Goal: Find specific page/section: Find specific page/section

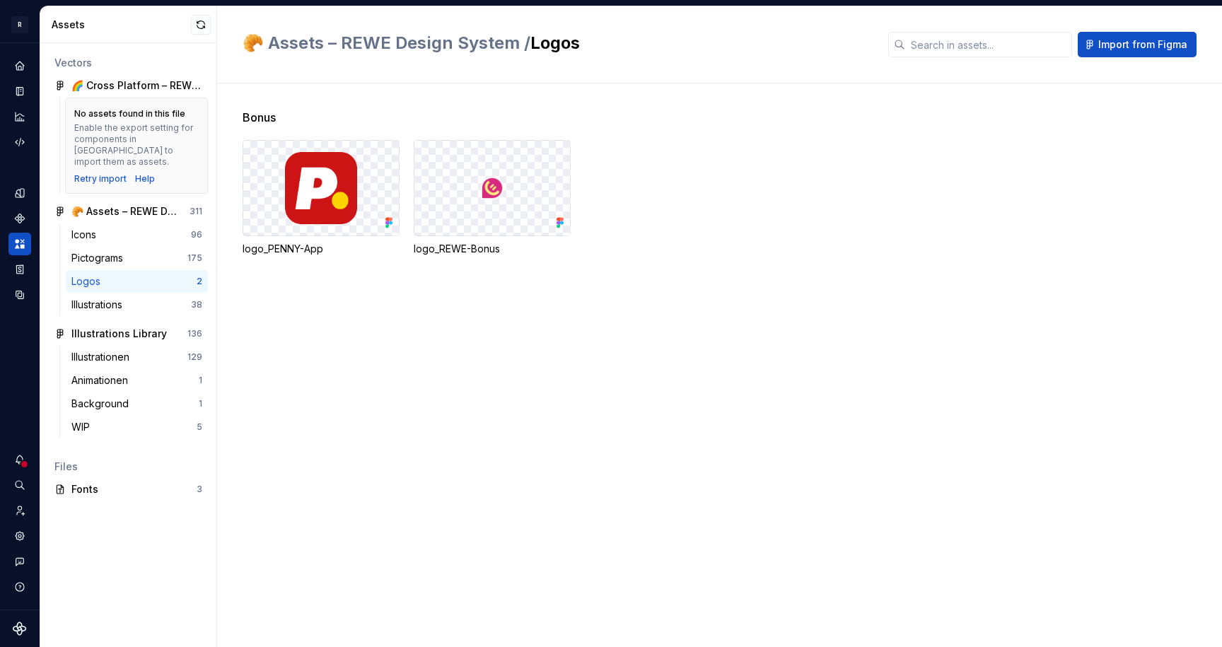
click at [679, 299] on div "Bonus logo_PENNY-App logo_REWE-Bonus" at bounding box center [732, 365] width 979 height 564
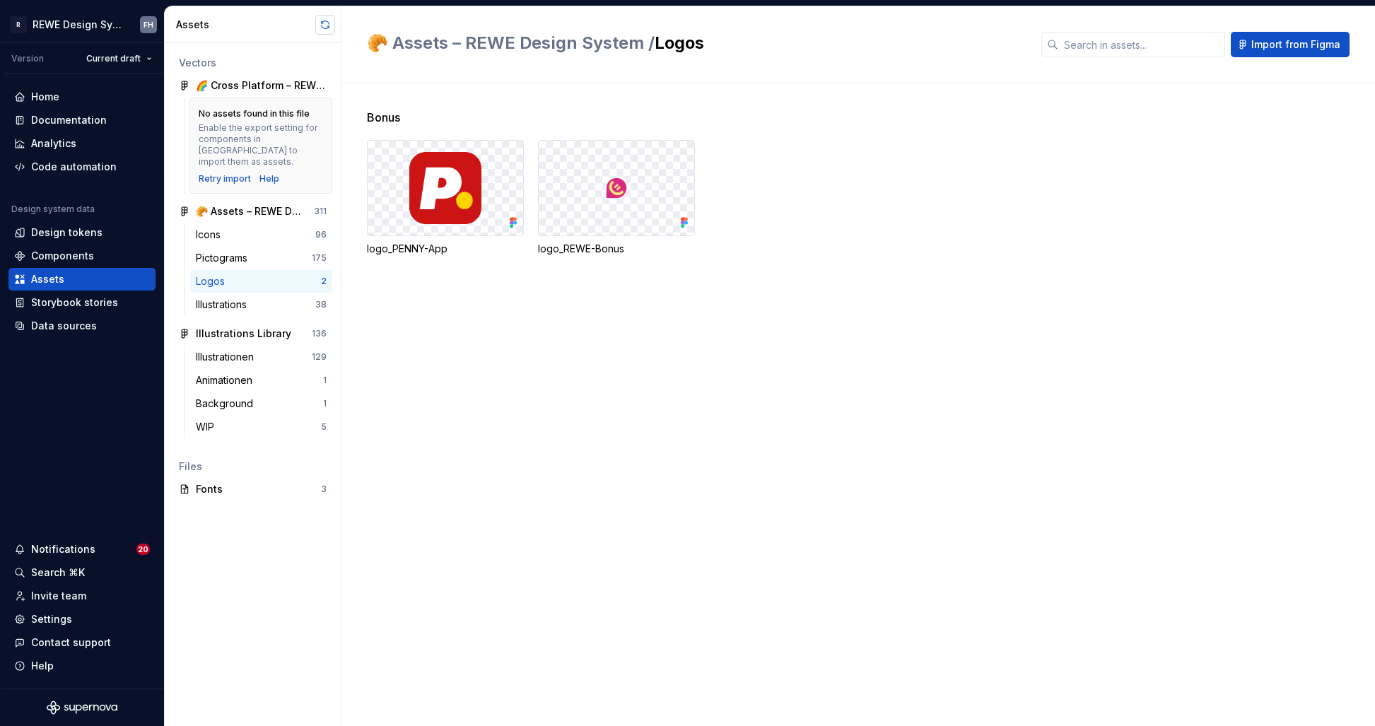
click at [329, 25] on button "button" at bounding box center [325, 25] width 20 height 20
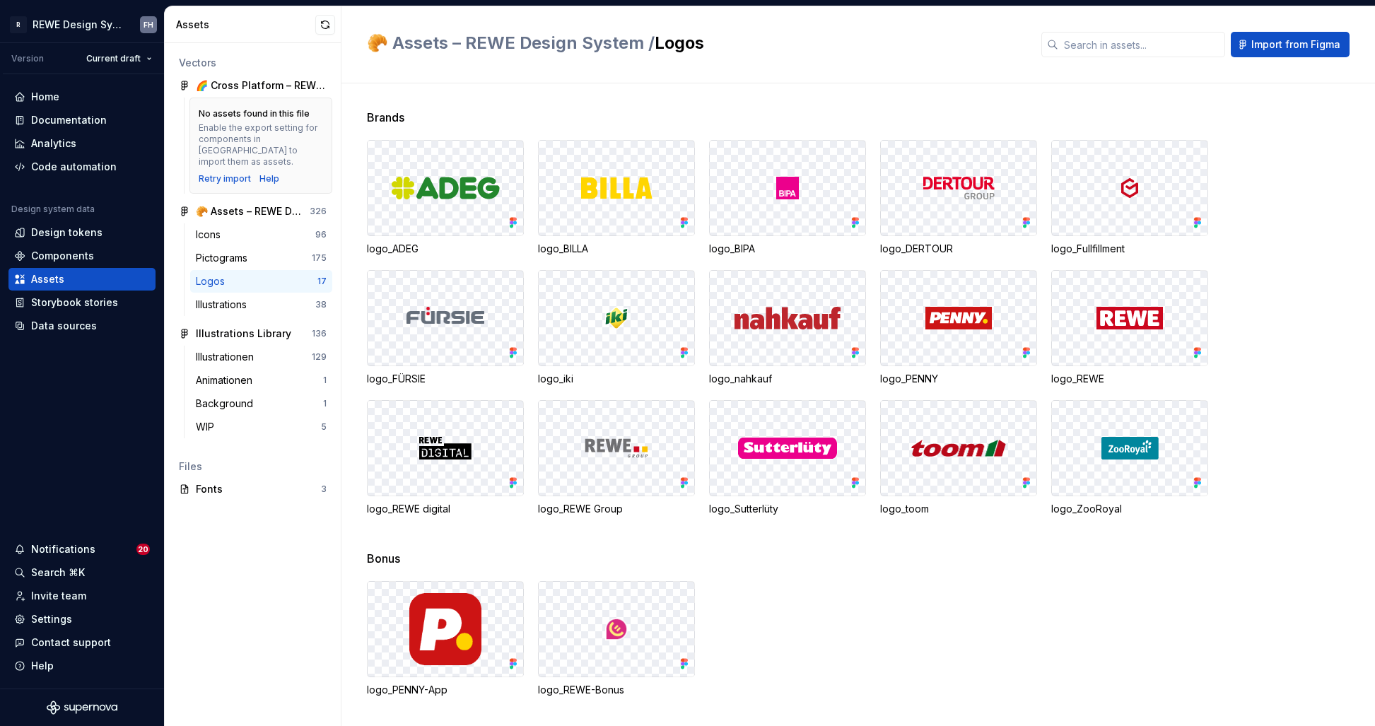
scroll to position [5, 0]
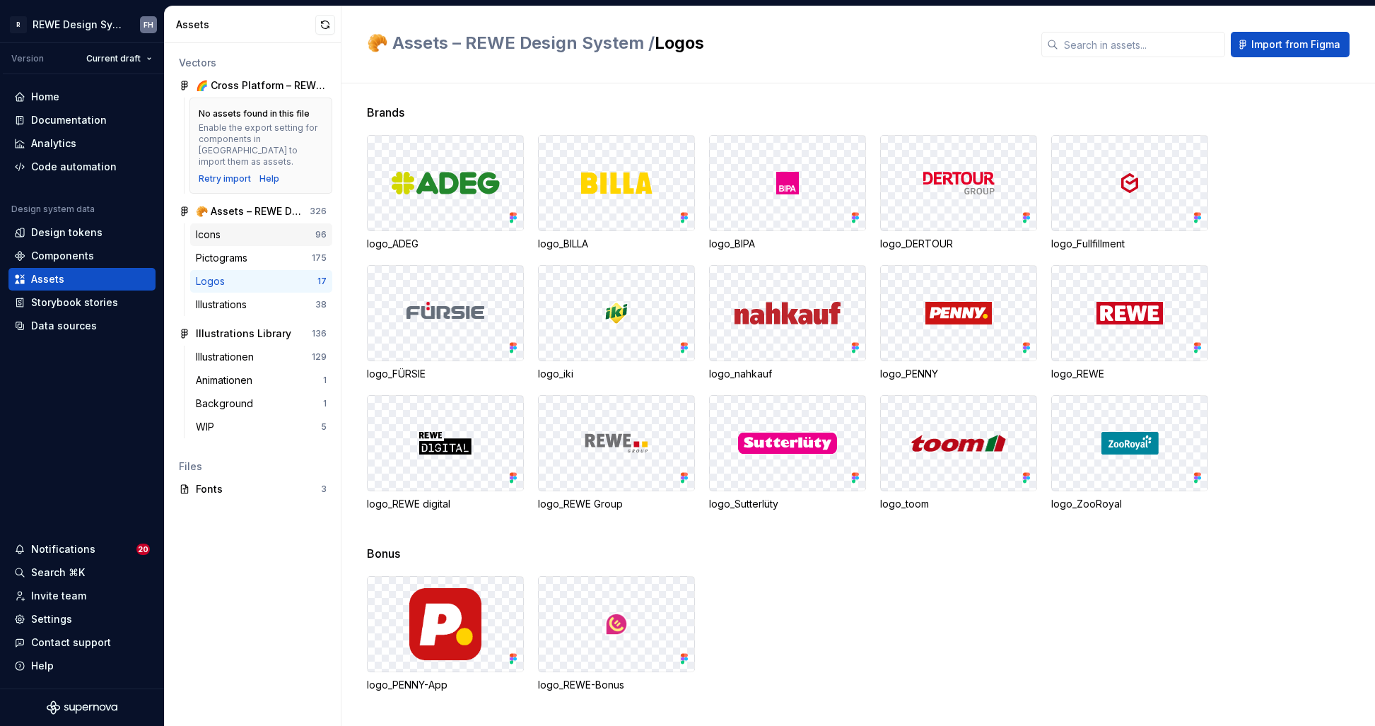
click at [239, 229] on div "Icons" at bounding box center [255, 235] width 119 height 14
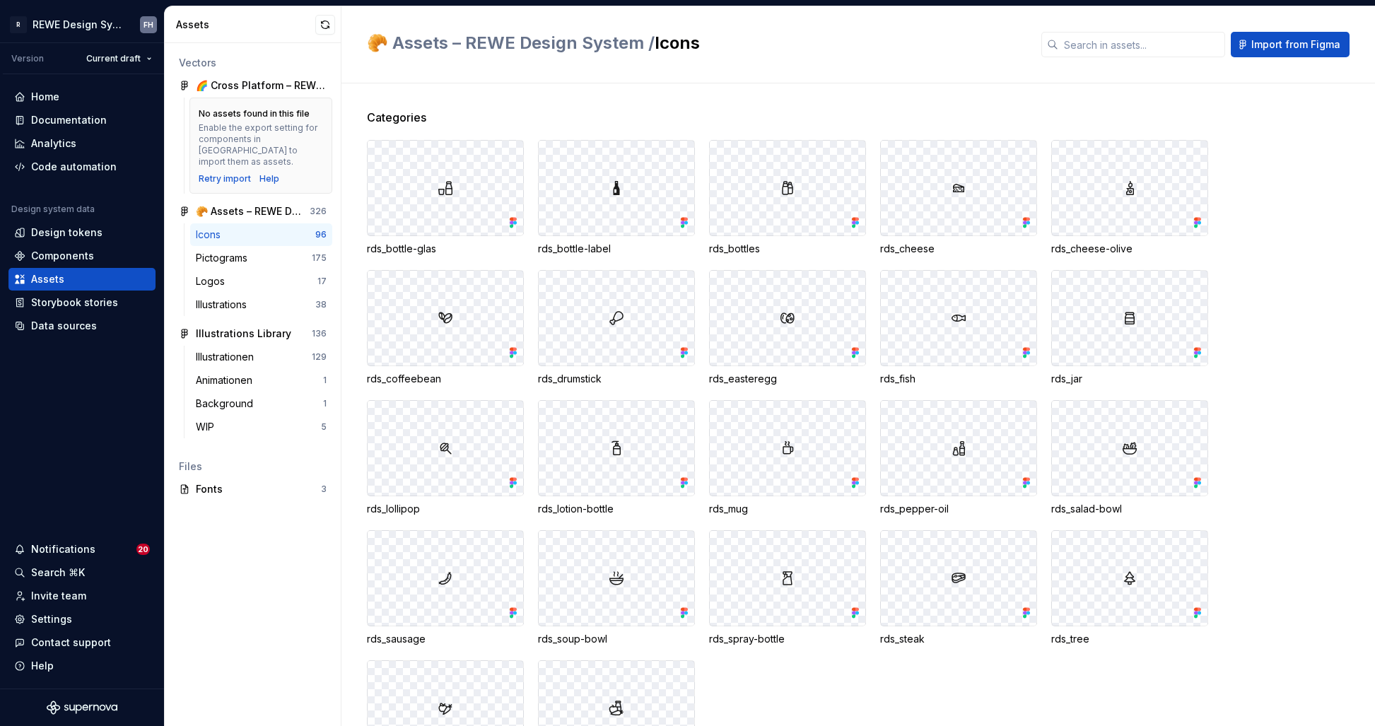
drag, startPoint x: 768, startPoint y: 201, endPoint x: 756, endPoint y: 238, distance: 39.4
click at [767, 202] on div at bounding box center [788, 188] width 156 height 95
click at [853, 222] on icon at bounding box center [854, 223] width 4 height 4
click at [765, 226] on div at bounding box center [788, 188] width 156 height 95
click at [255, 251] on div "Pictograms" at bounding box center [254, 258] width 116 height 14
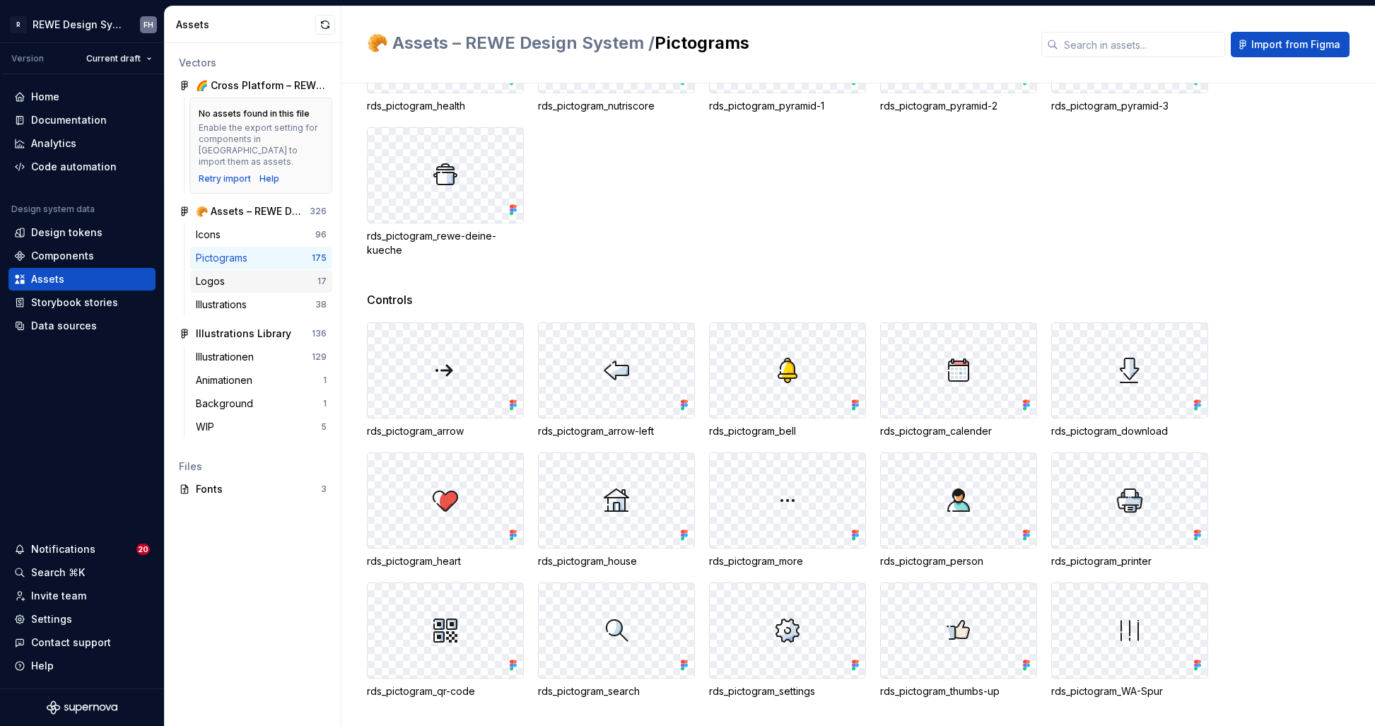
scroll to position [2381, 0]
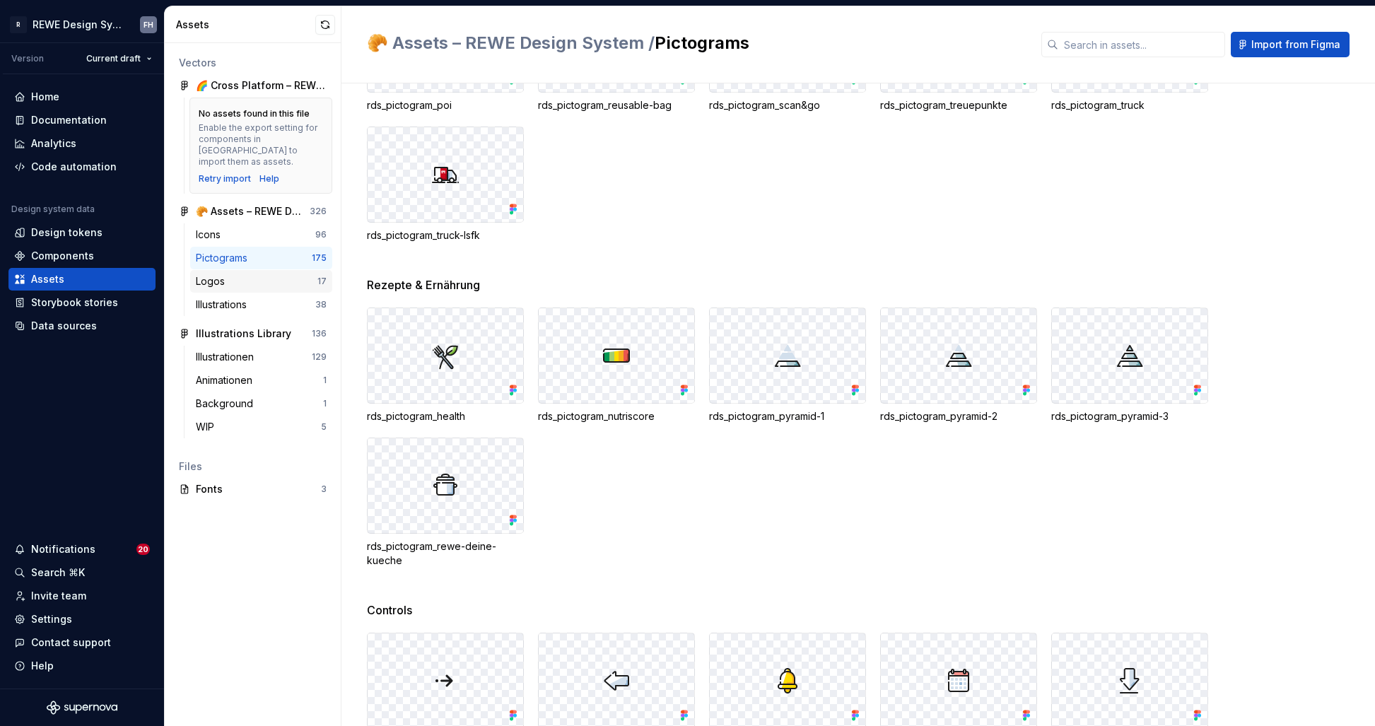
click at [243, 274] on div "Logos" at bounding box center [257, 281] width 122 height 14
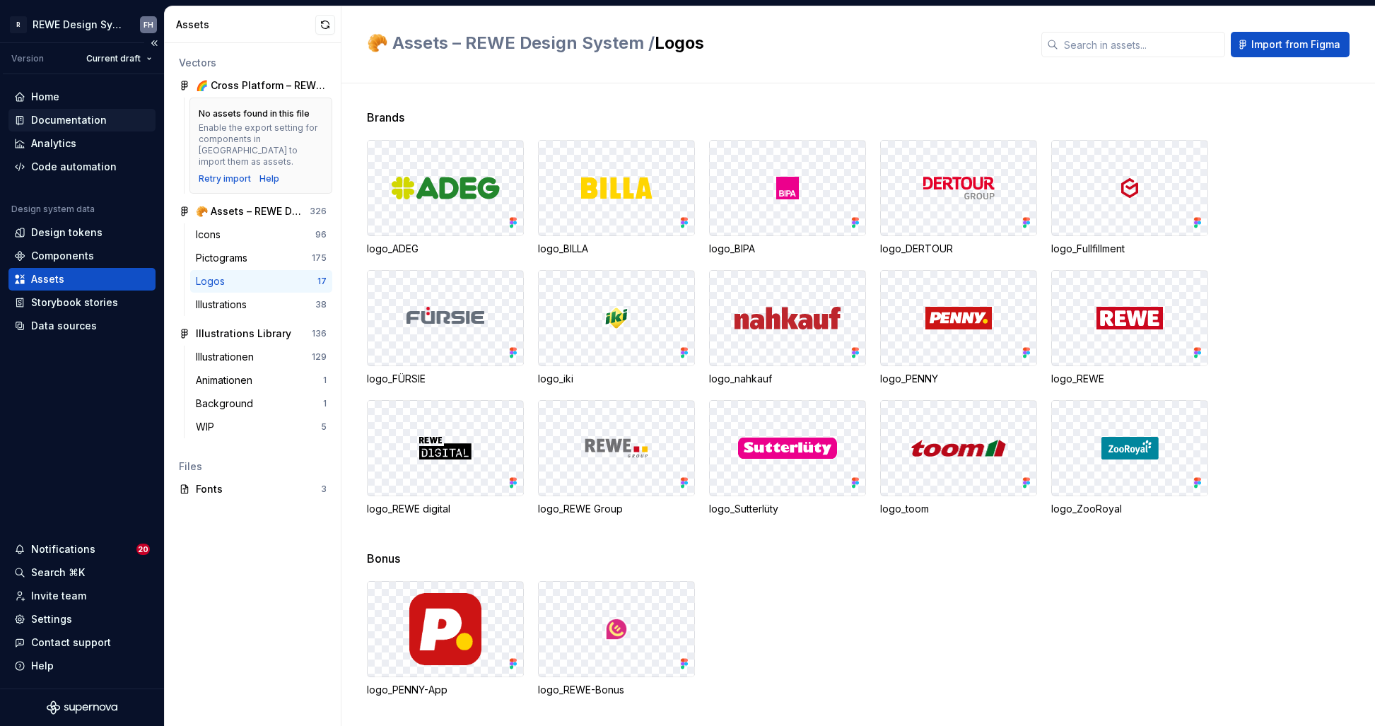
click at [71, 121] on div "Documentation" at bounding box center [69, 120] width 76 height 14
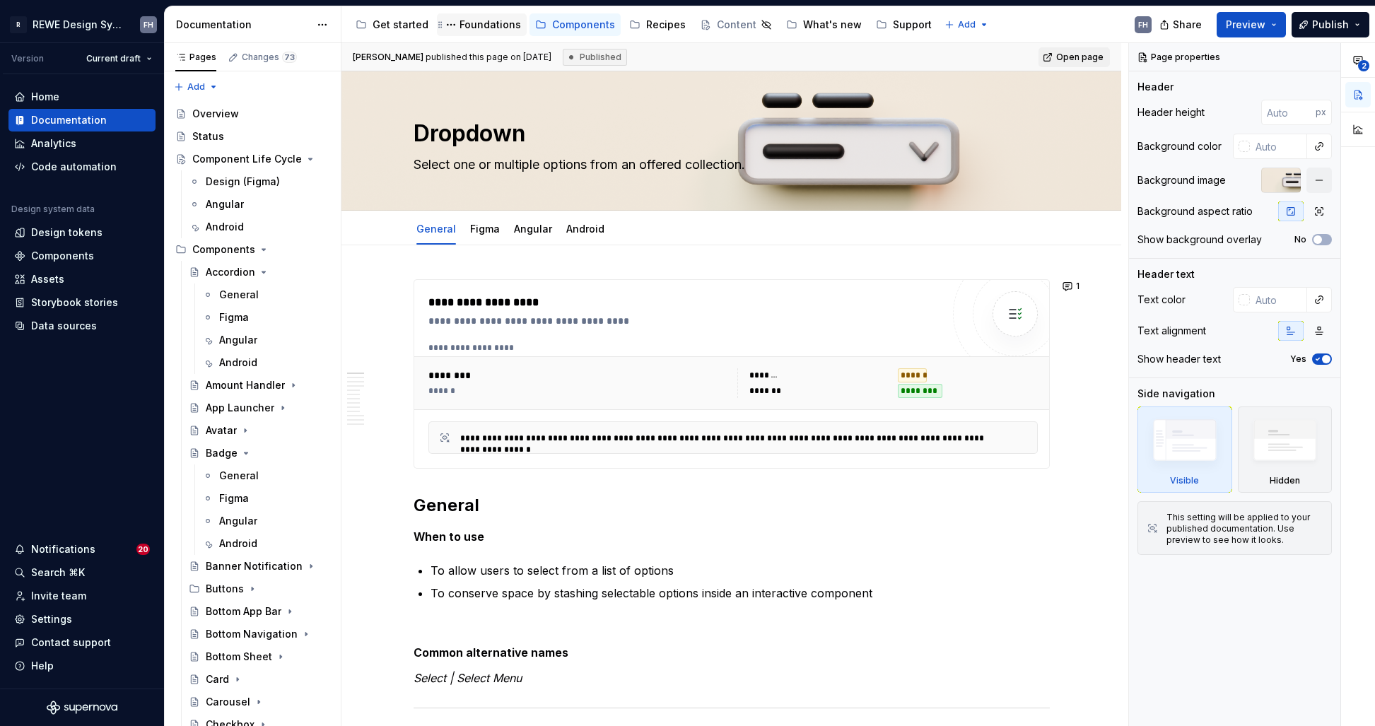
click at [482, 28] on div "Foundations" at bounding box center [491, 25] width 62 height 14
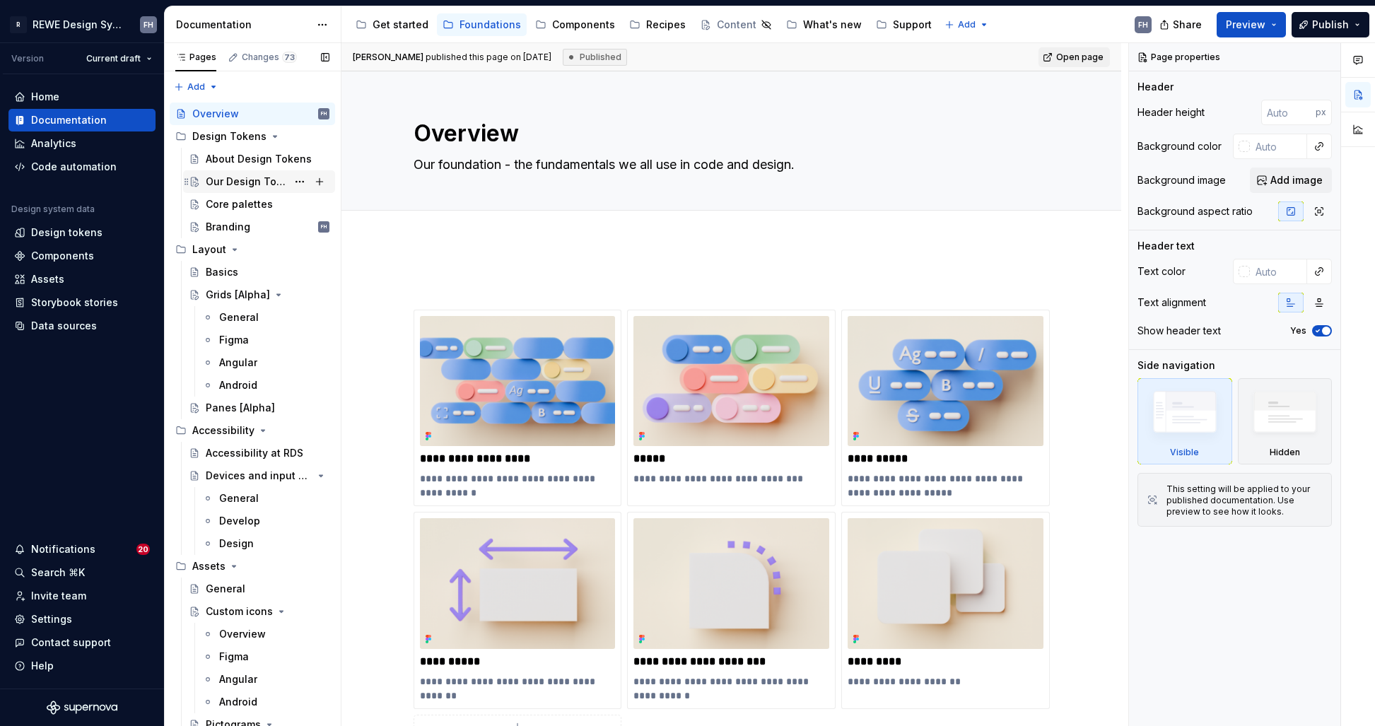
click at [239, 177] on div "Our Design Tokens" at bounding box center [246, 182] width 81 height 14
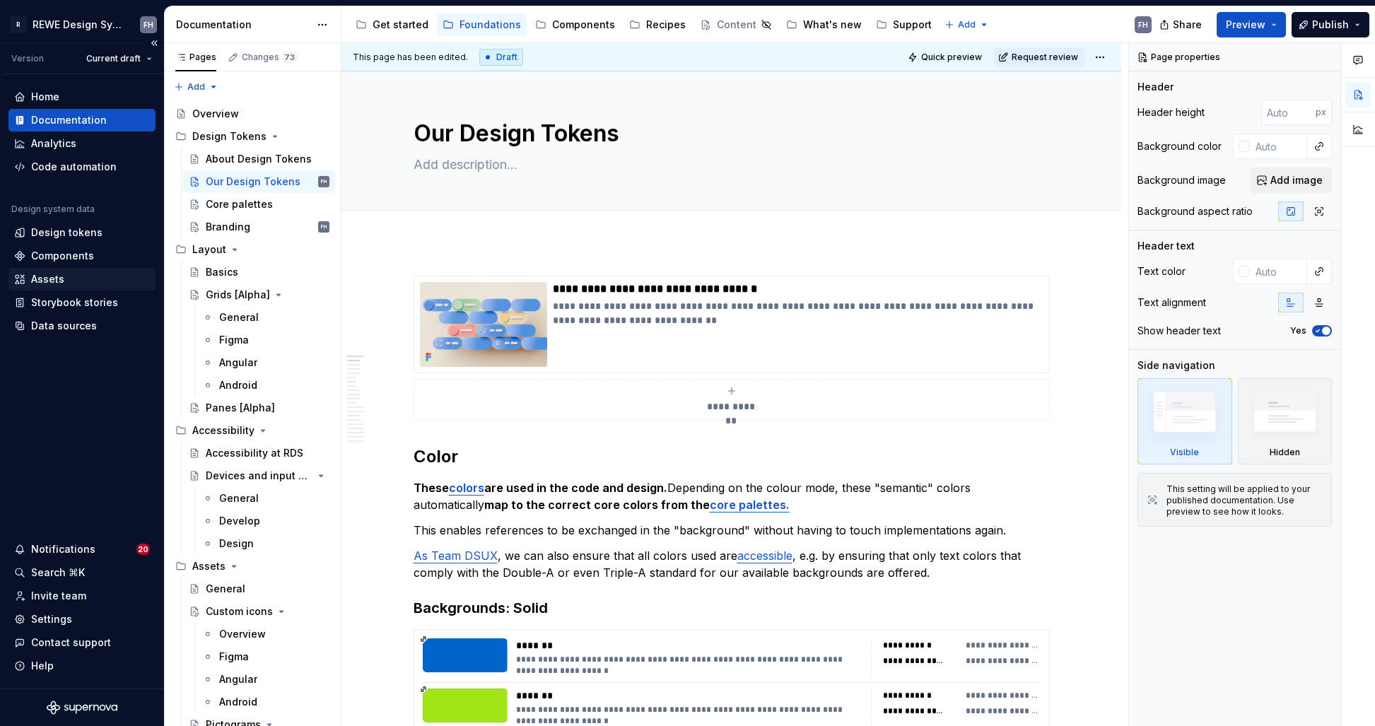
type textarea "*"
click at [71, 283] on div "Assets" at bounding box center [82, 279] width 136 height 14
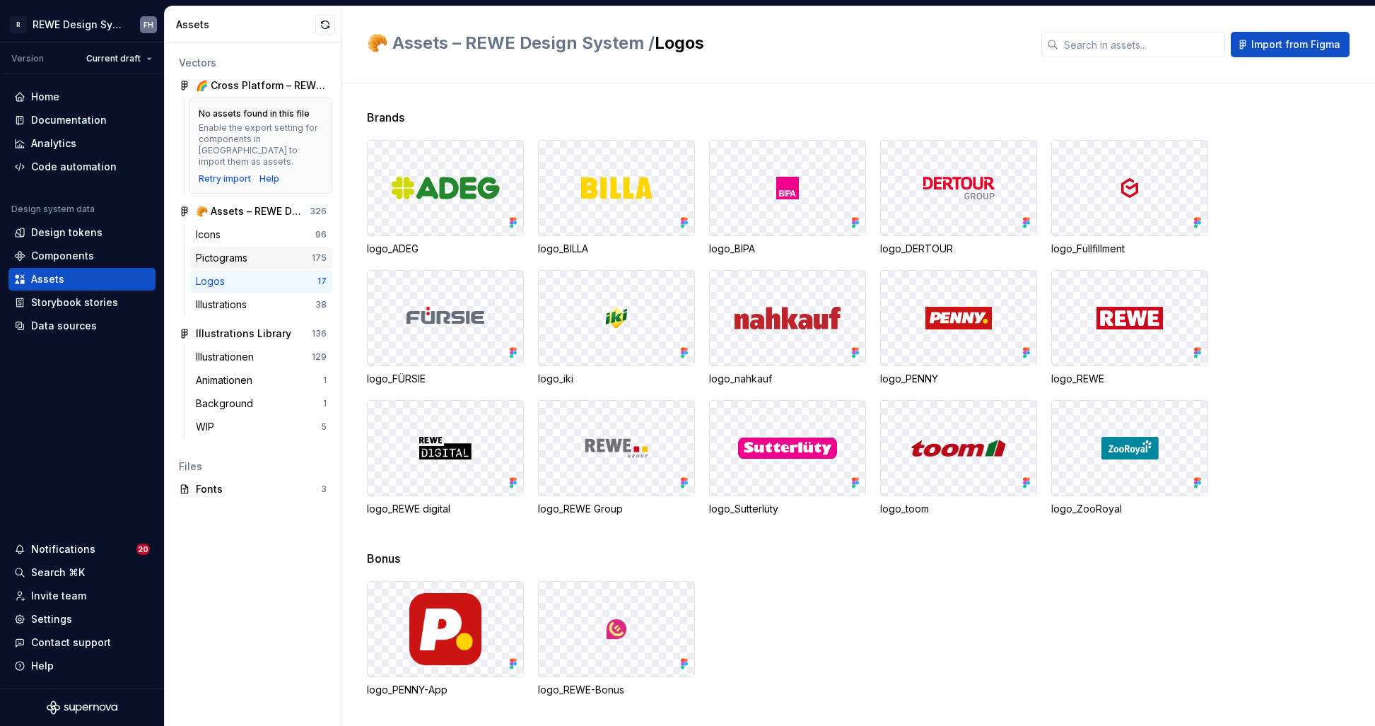
click at [245, 251] on div "Pictograms" at bounding box center [224, 258] width 57 height 14
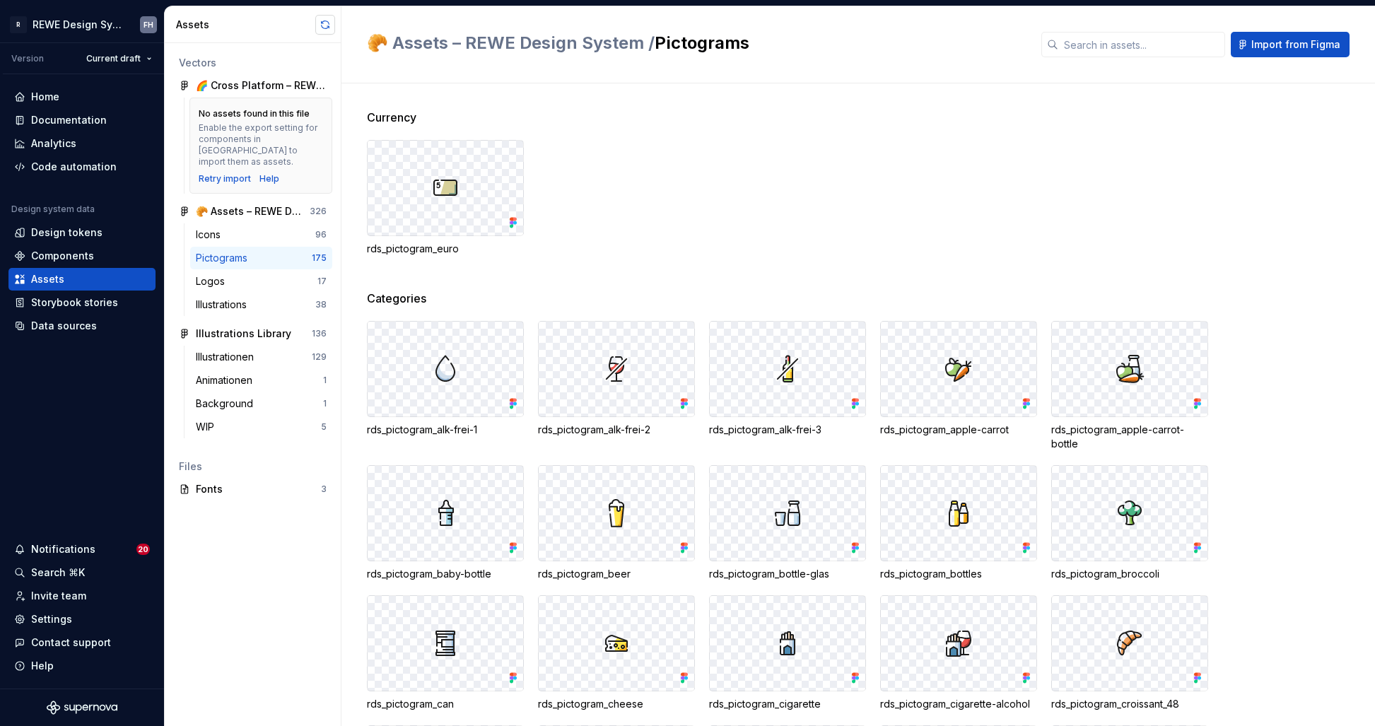
click at [320, 30] on button "button" at bounding box center [325, 25] width 20 height 20
click at [324, 25] on button "button" at bounding box center [325, 25] width 20 height 20
click at [320, 24] on button "button" at bounding box center [325, 25] width 20 height 20
click at [265, 252] on div "Pictograms" at bounding box center [254, 258] width 116 height 14
click at [1152, 48] on input "text" at bounding box center [1141, 44] width 167 height 25
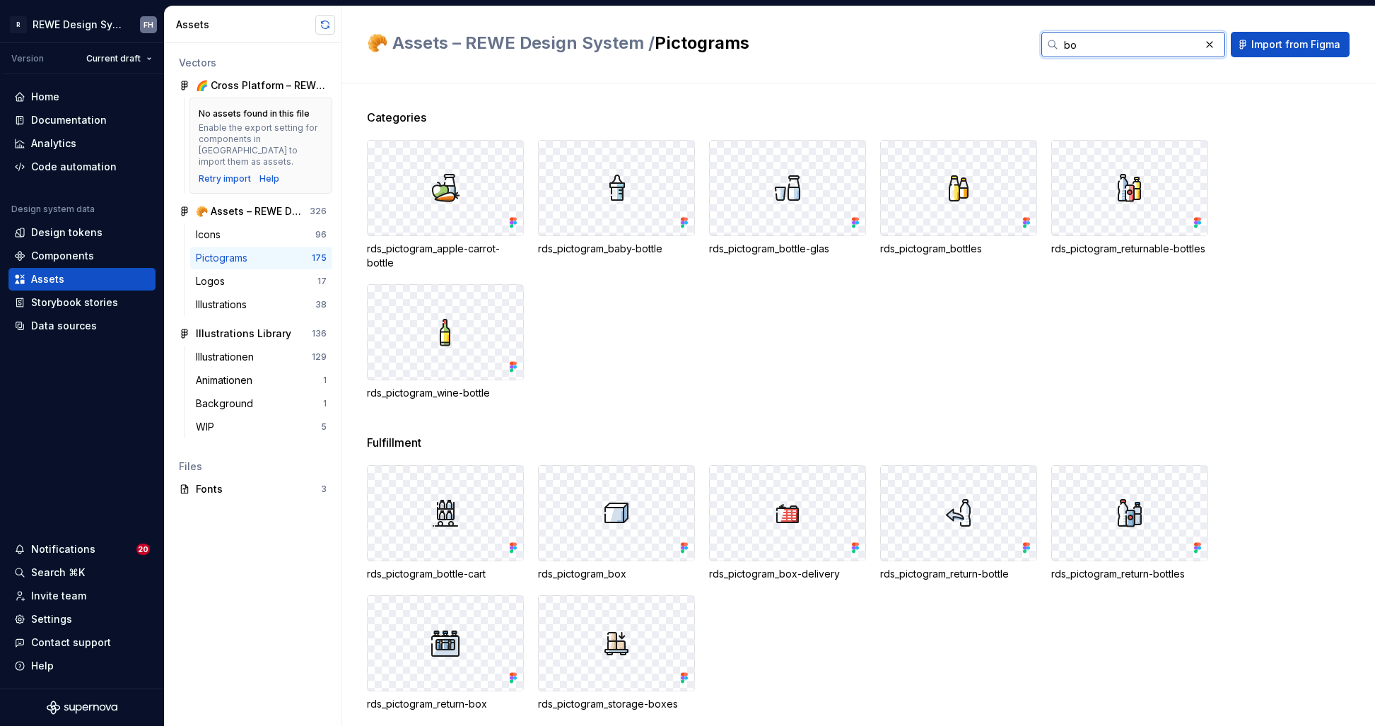
type input "bo"
click at [321, 32] on button "button" at bounding box center [325, 25] width 20 height 20
click at [325, 22] on button "button" at bounding box center [325, 25] width 20 height 20
